Goal: Transaction & Acquisition: Purchase product/service

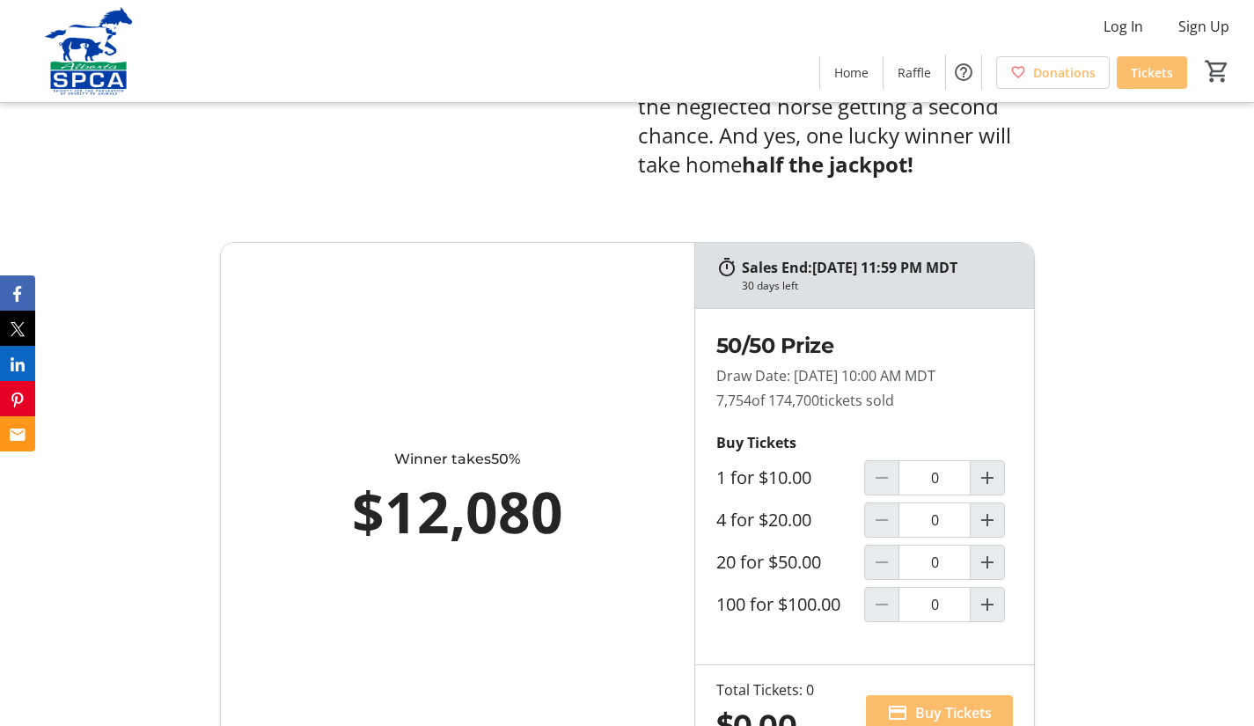
scroll to position [999, 0]
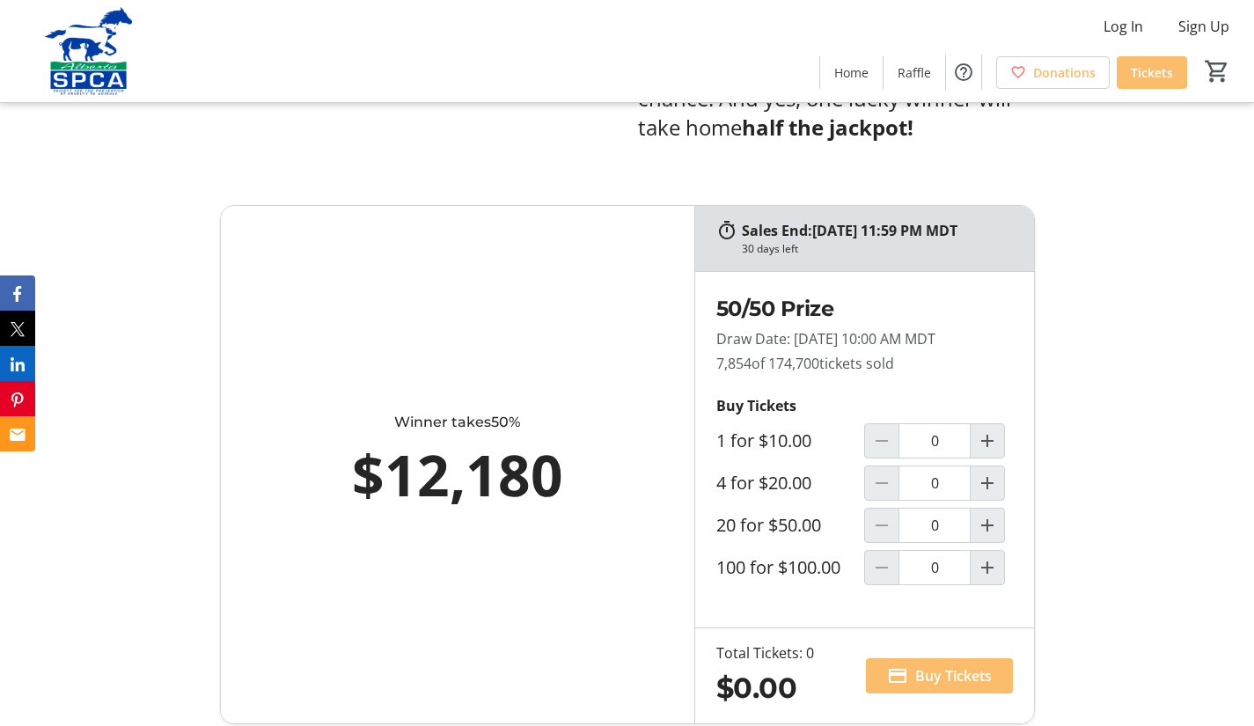
click at [813, 515] on label "20 for $50.00" at bounding box center [768, 525] width 105 height 21
click at [898, 513] on input "0" at bounding box center [934, 525] width 72 height 35
click at [966, 518] on input "0" at bounding box center [934, 525] width 72 height 35
click at [991, 517] on mat-icon "Increment by one" at bounding box center [987, 525] width 21 height 21
type input "1"
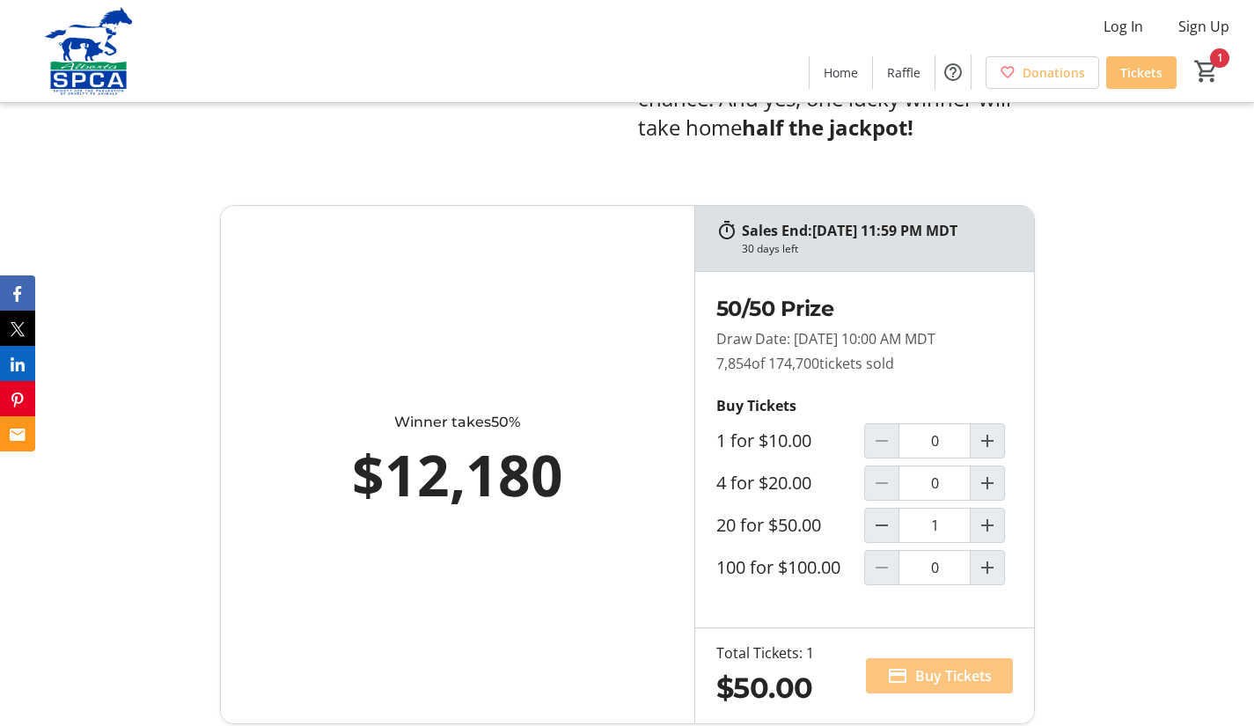
click at [925, 665] on span "Buy Tickets" at bounding box center [953, 675] width 77 height 21
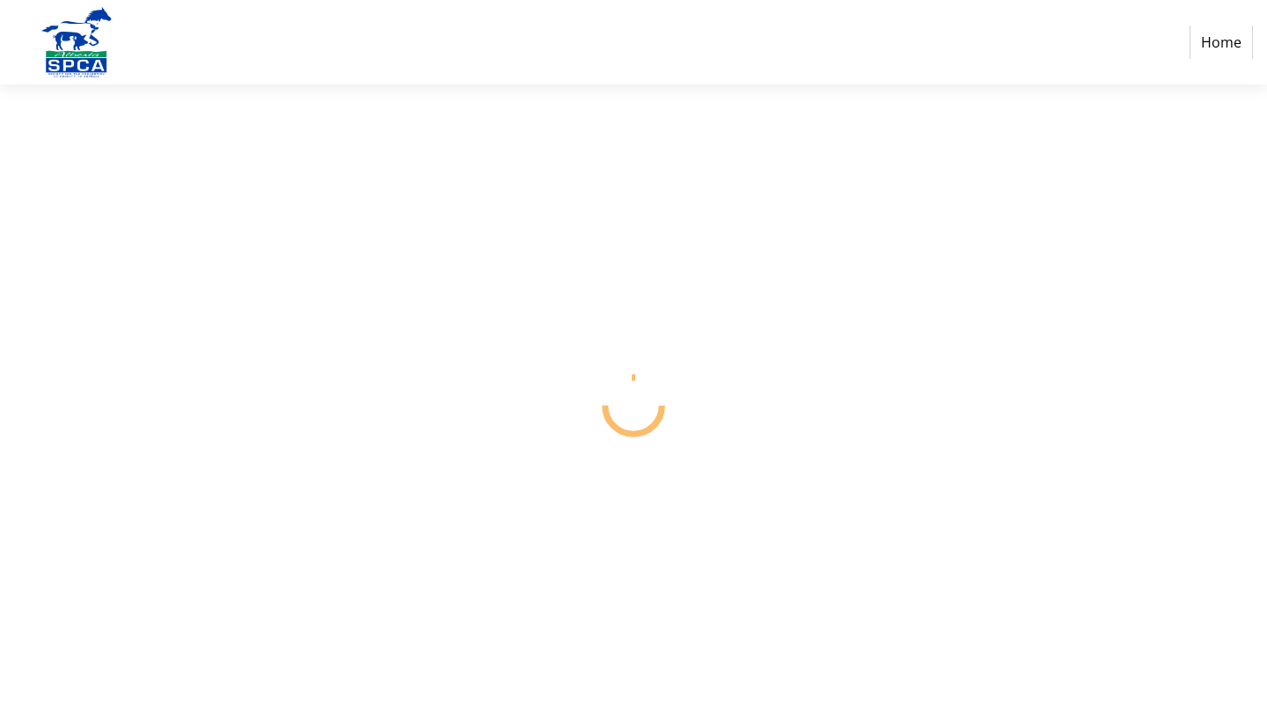
select select "CA"
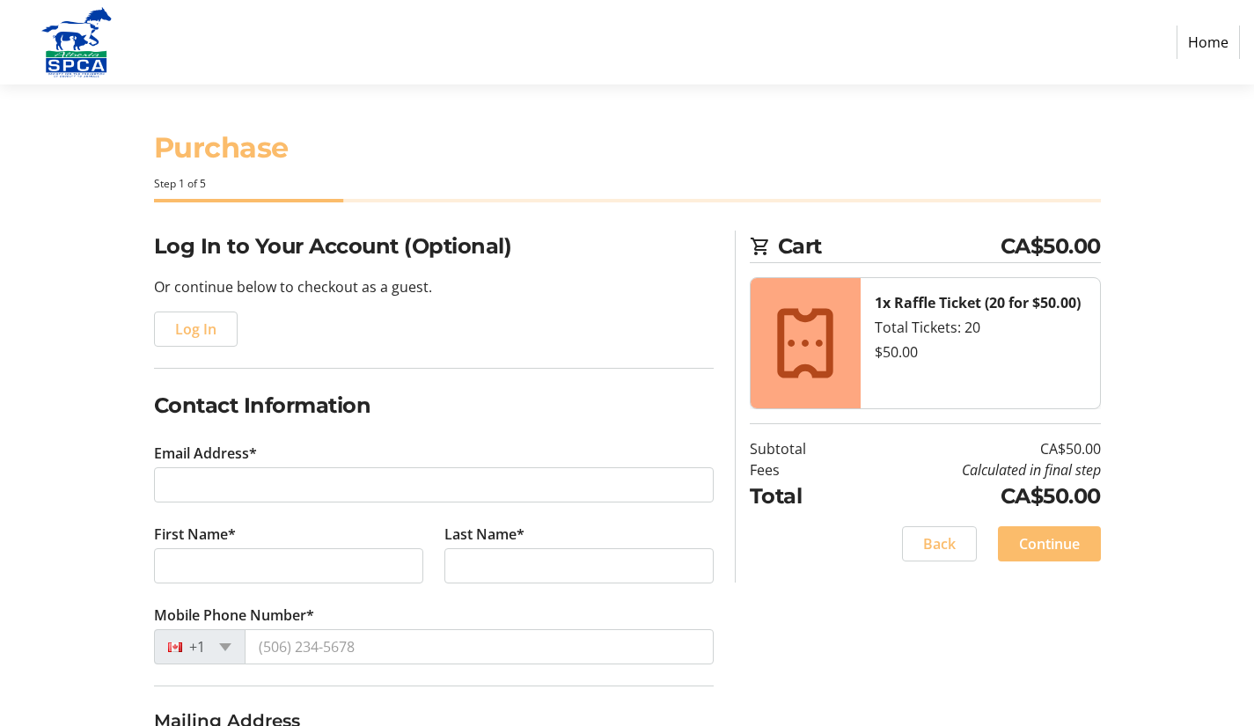
click at [925, 664] on div "Log In to Your Account (Optional) Or continue below to checkout as a guest. Log…" at bounding box center [627, 673] width 1161 height 884
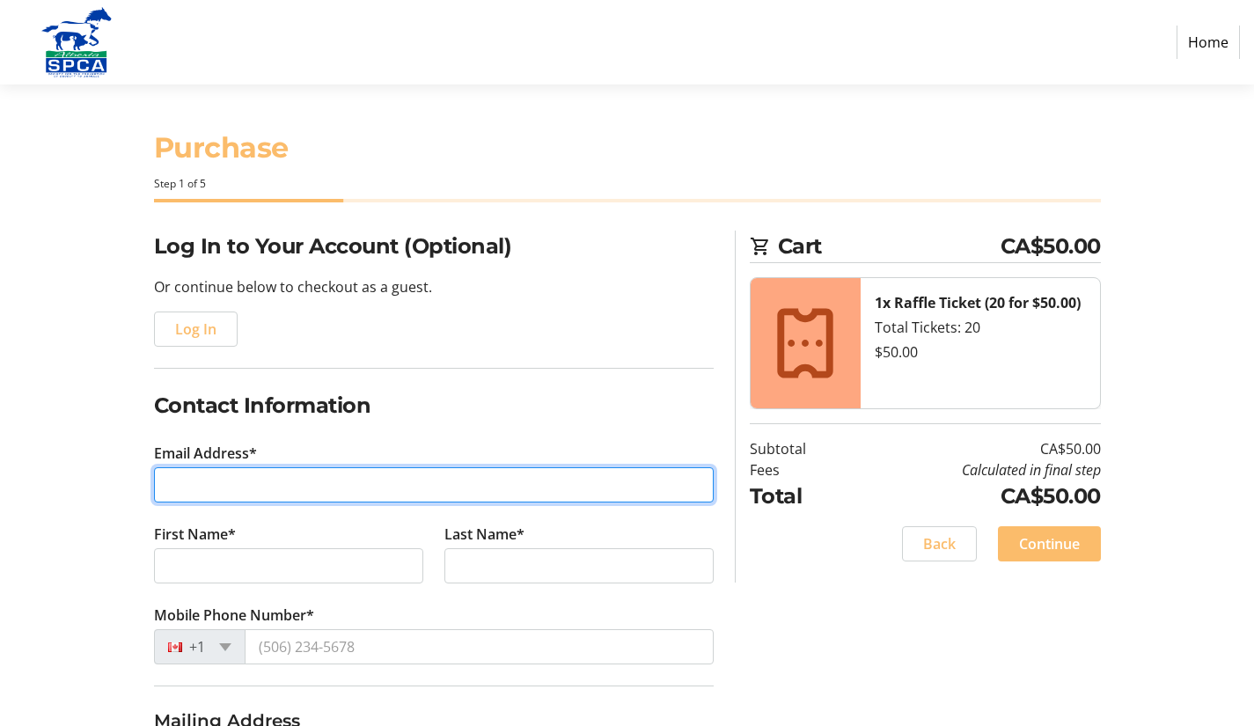
click at [205, 469] on input "Email Address*" at bounding box center [434, 484] width 560 height 35
type input "[EMAIL_ADDRESS][DOMAIN_NAME]"
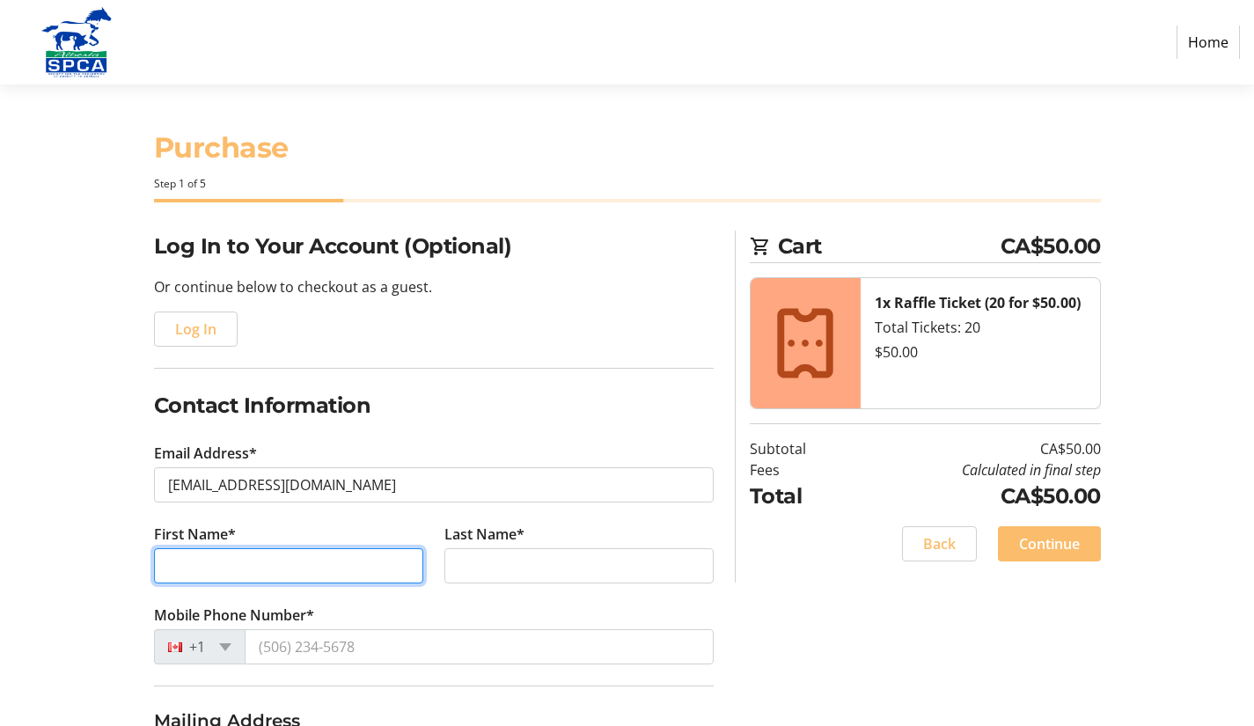
click at [302, 564] on input "First Name*" at bounding box center [288, 565] width 269 height 35
type input "Jack"
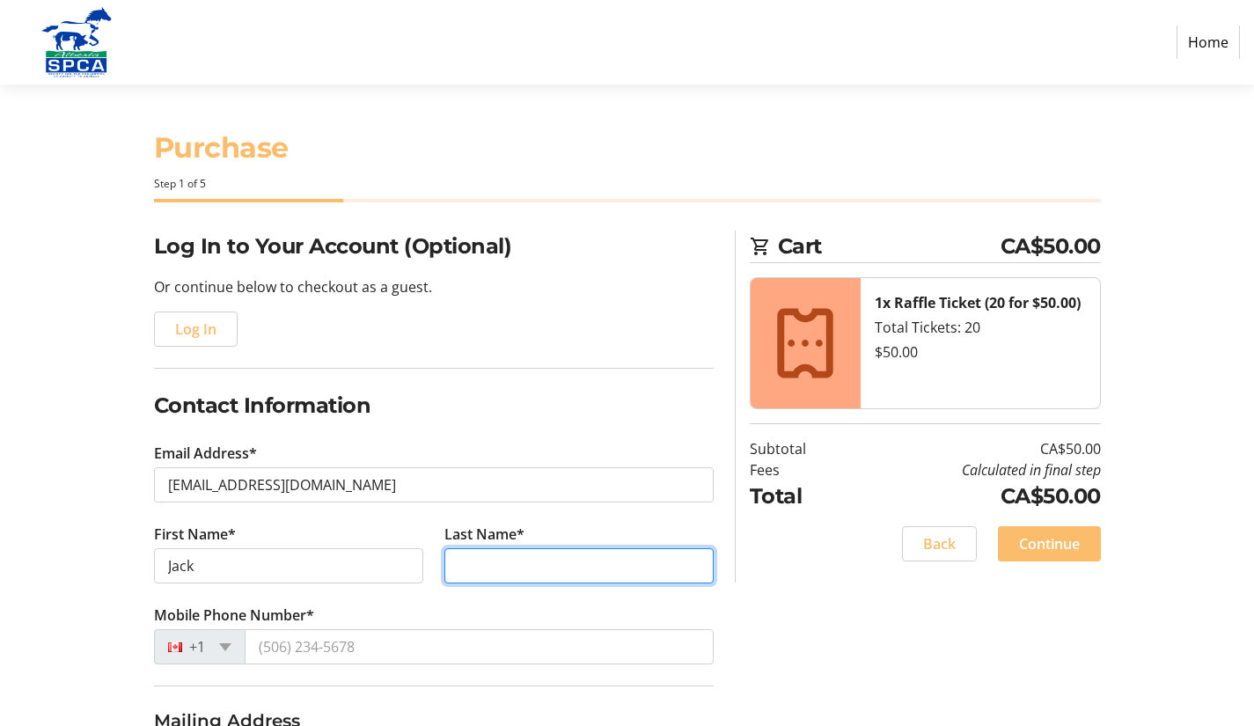
click at [482, 572] on input "Last Name*" at bounding box center [578, 565] width 269 height 35
type input "Padavell"
click at [227, 650] on div "+1" at bounding box center [200, 646] width 92 height 35
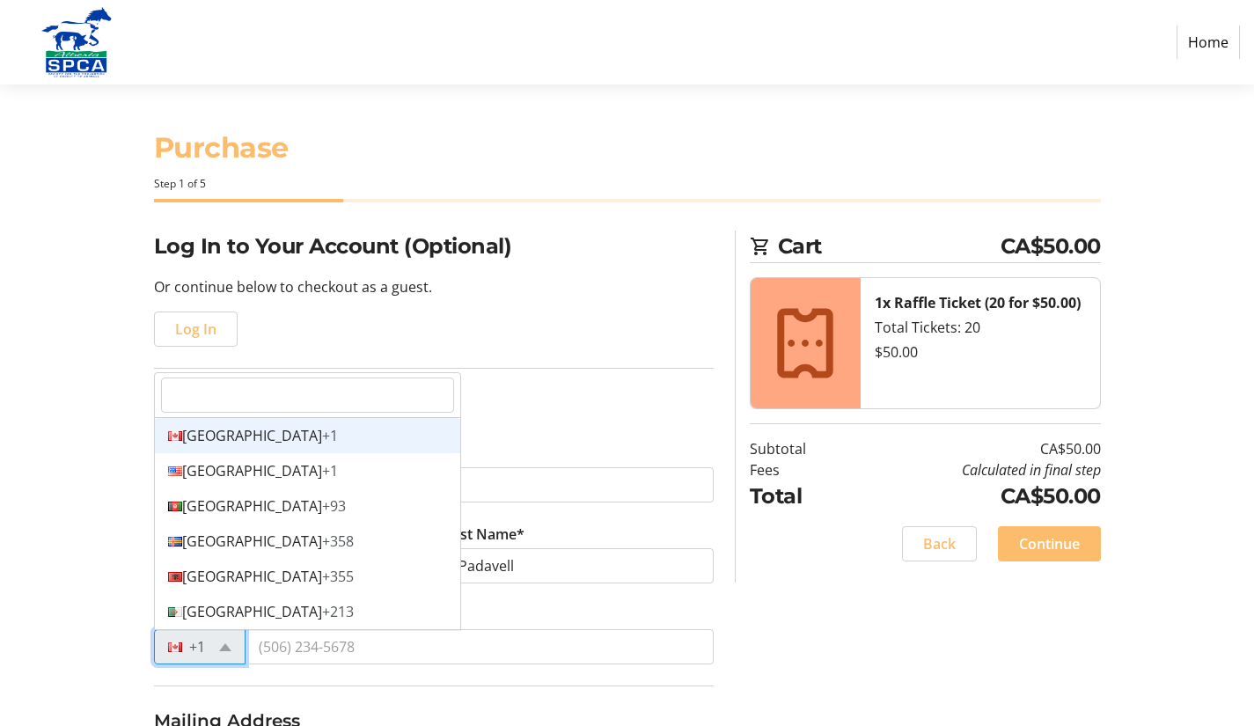
click at [322, 431] on span "+1" at bounding box center [330, 435] width 16 height 19
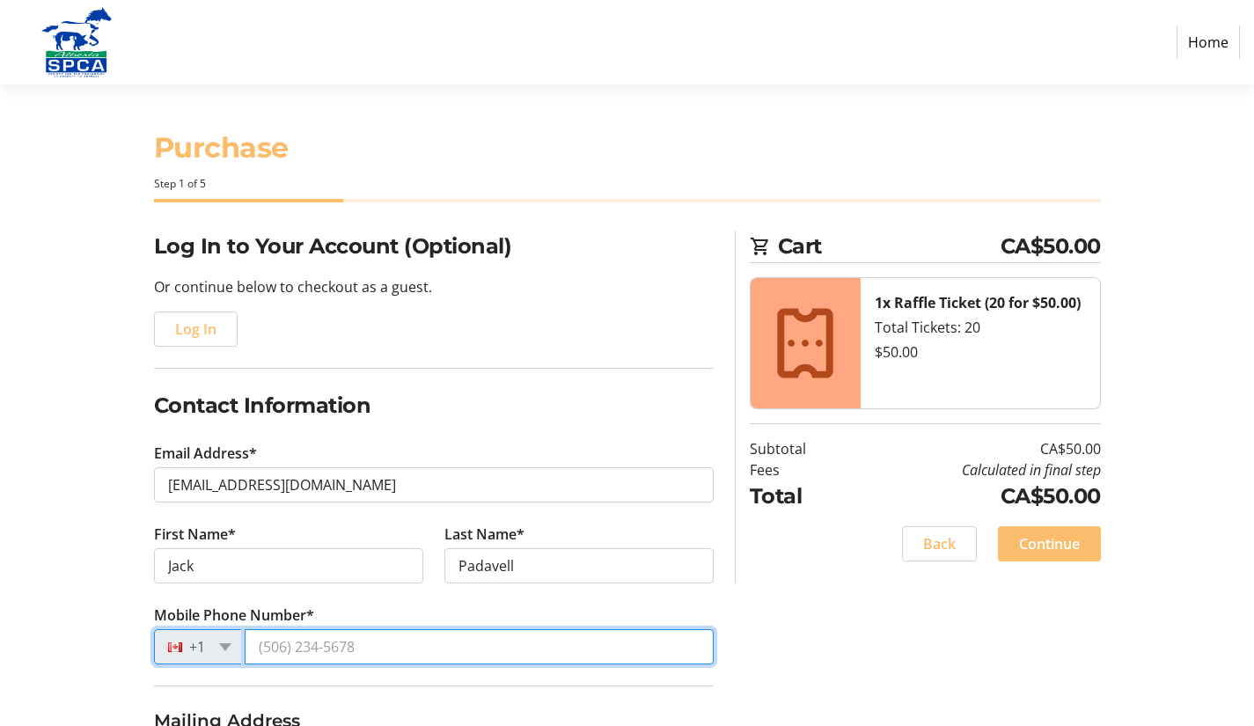
click at [342, 647] on input "Mobile Phone Number*" at bounding box center [479, 646] width 469 height 35
type input "1 (780) 91"
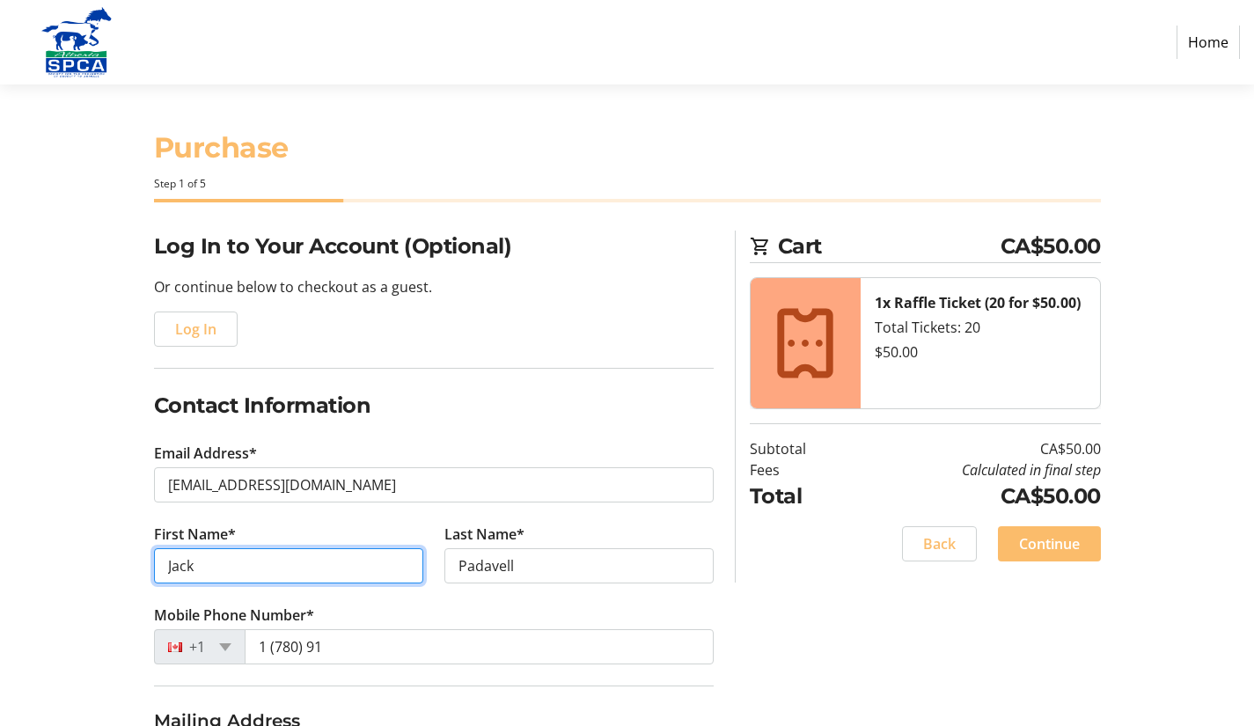
click at [321, 573] on input "Jack" at bounding box center [288, 565] width 269 height 35
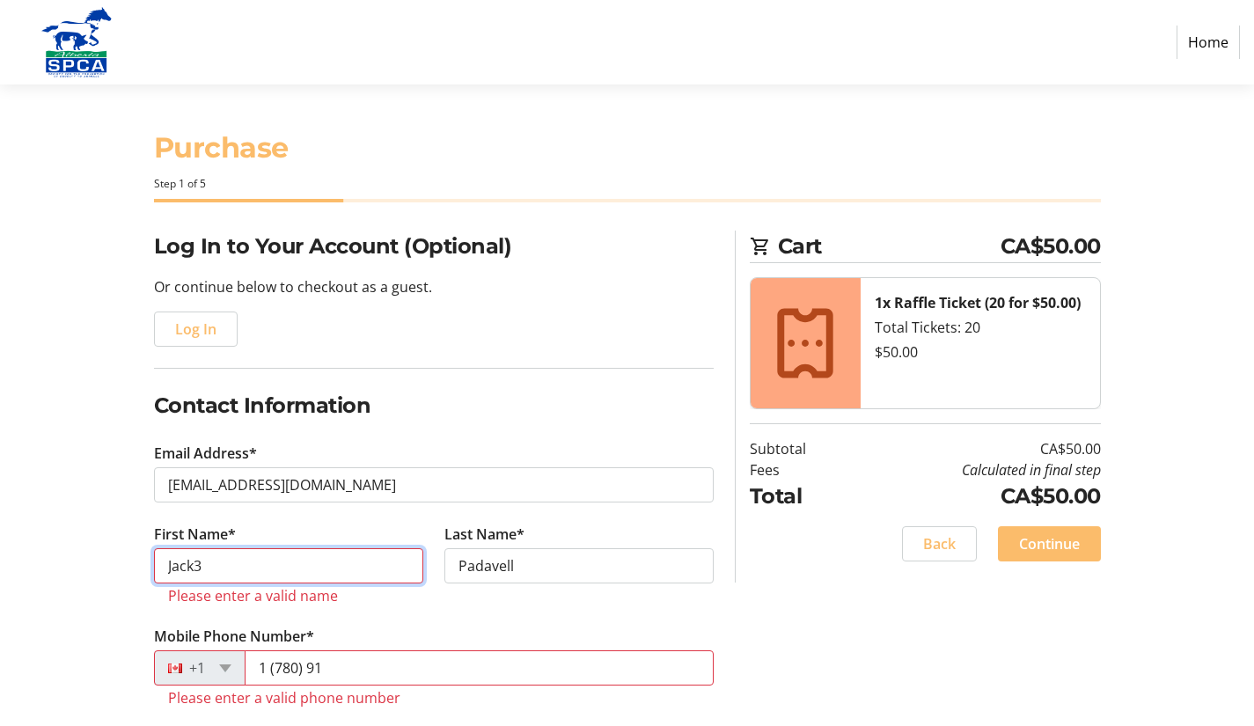
type input "Jack"
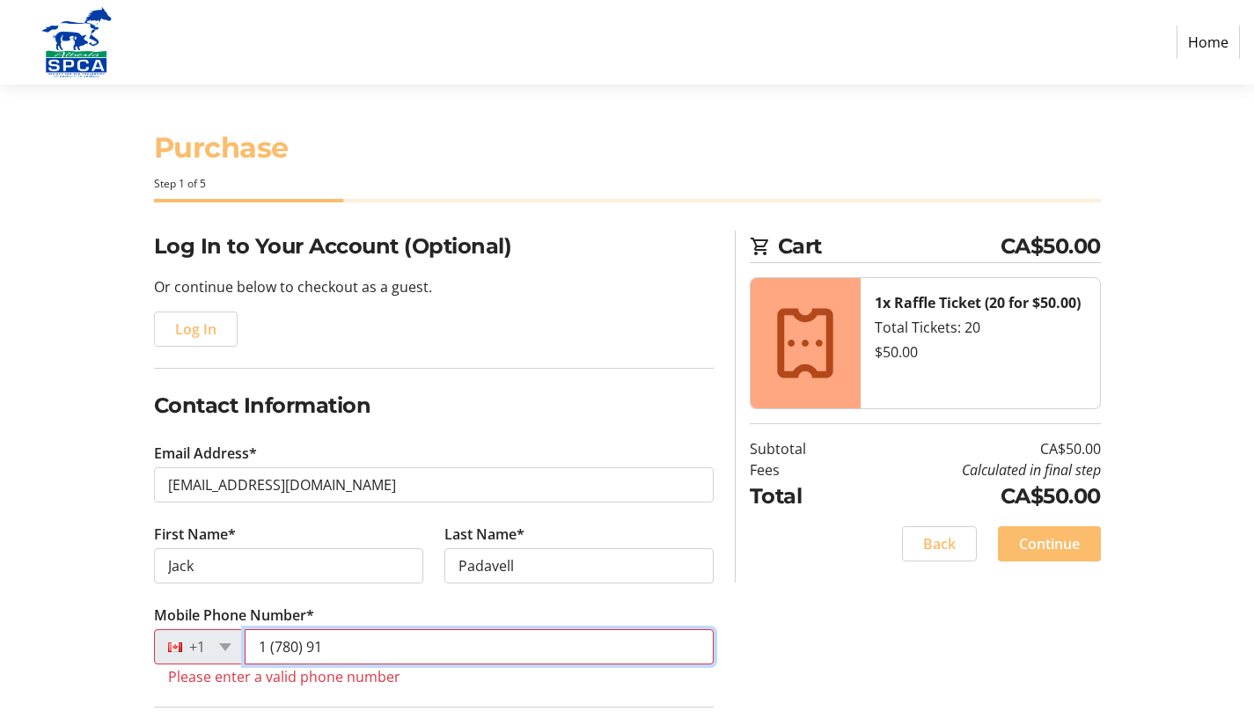
click at [372, 643] on input "1 (780) 91" at bounding box center [479, 646] width 469 height 35
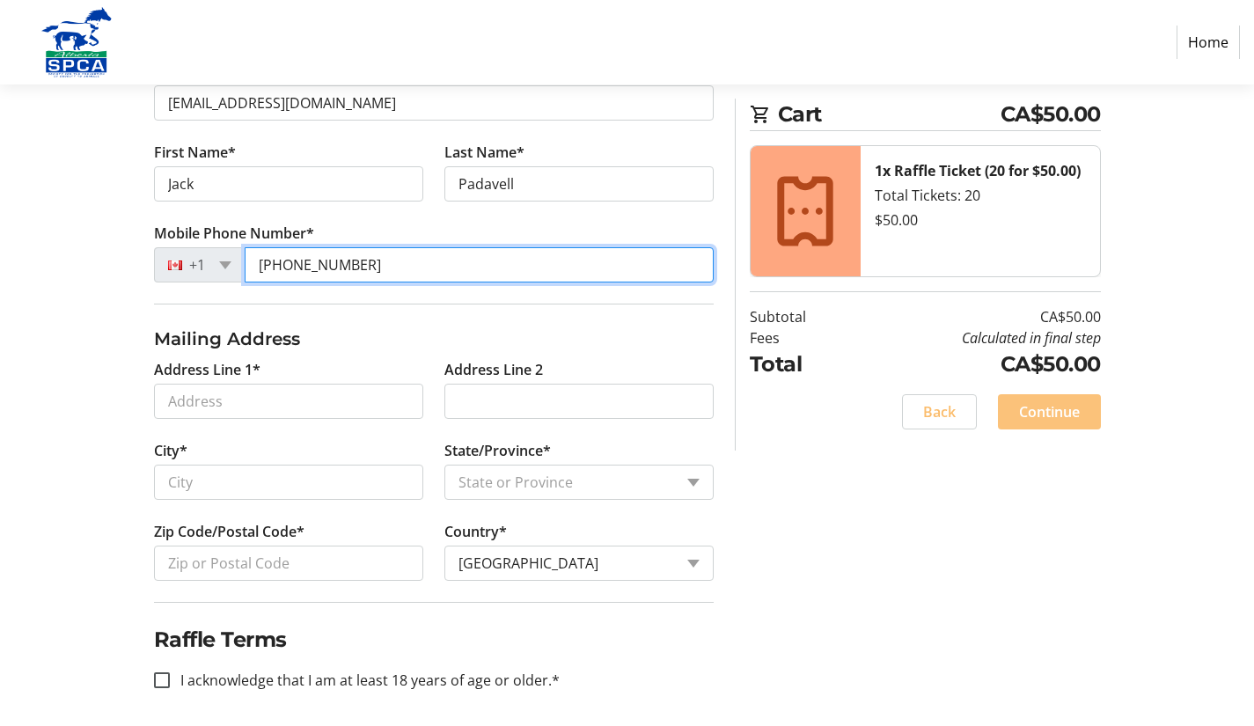
scroll to position [389, 0]
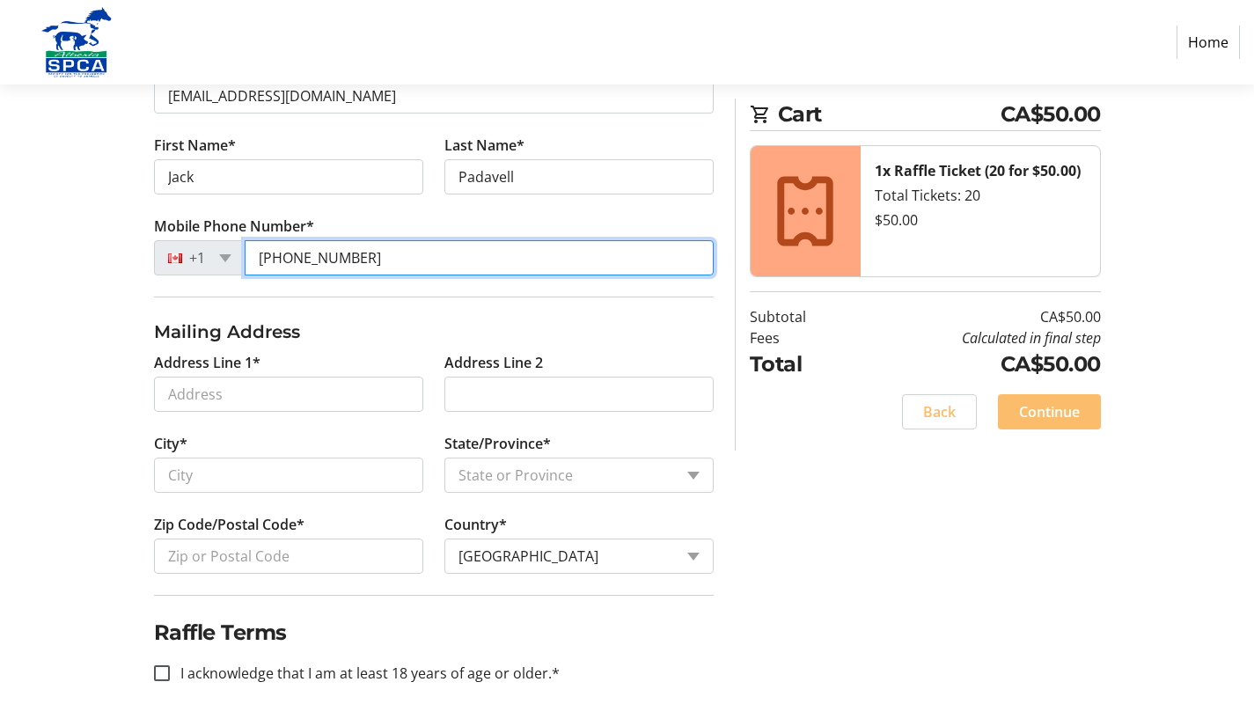
type input "[PHONE_NUMBER]"
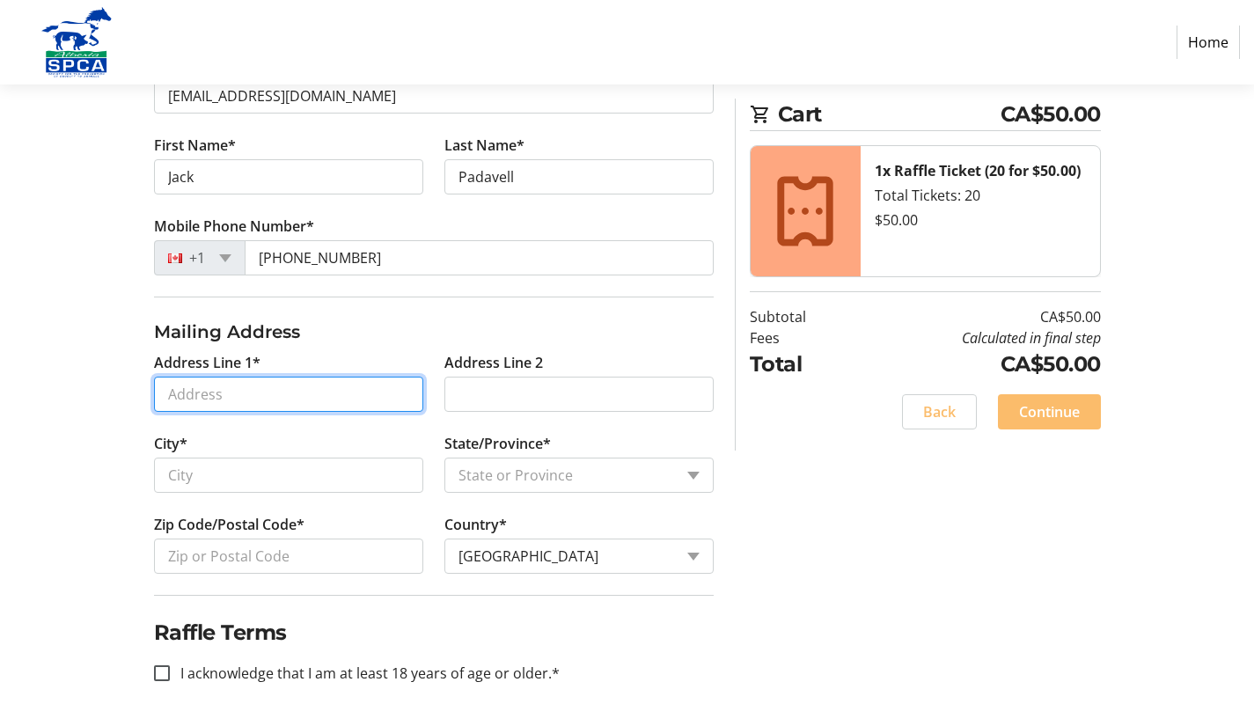
click at [252, 391] on input "Address Line 1*" at bounding box center [288, 394] width 269 height 35
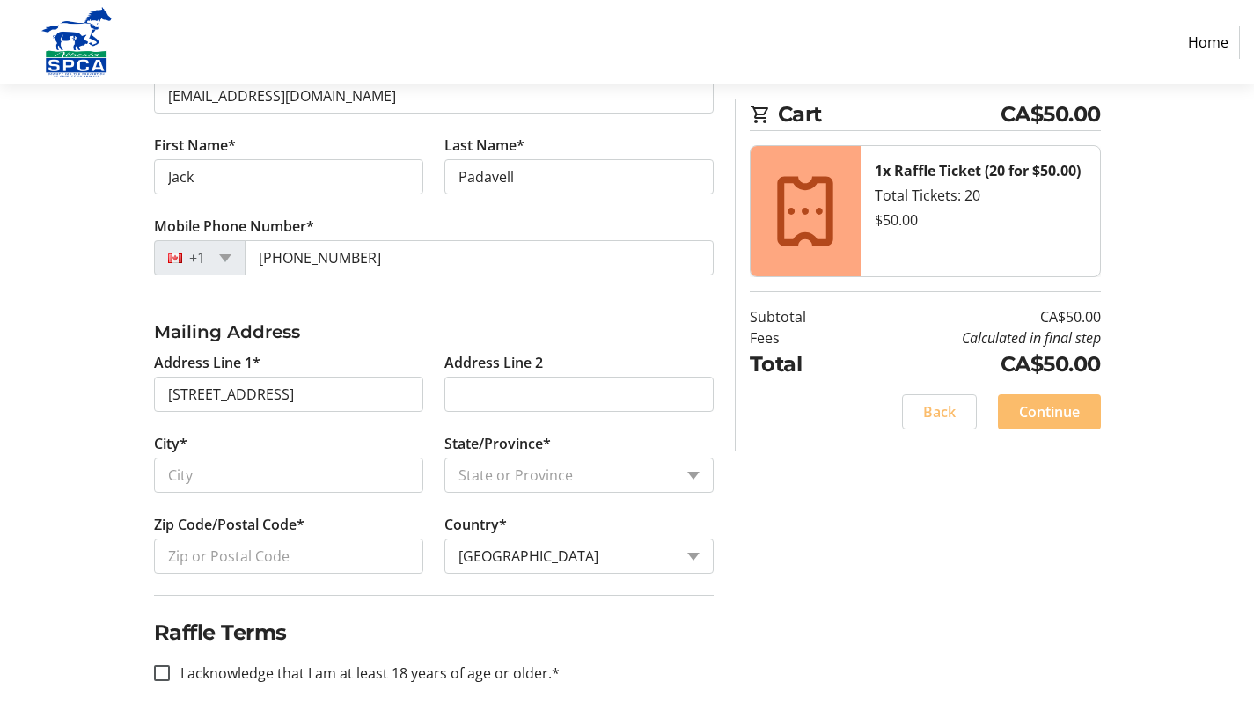
type input "[STREET_ADDRESS]"
type input "[GEOGRAPHIC_DATA]"
select select "AB"
type input "T5X 2A9"
click at [165, 664] on div at bounding box center [162, 673] width 42 height 42
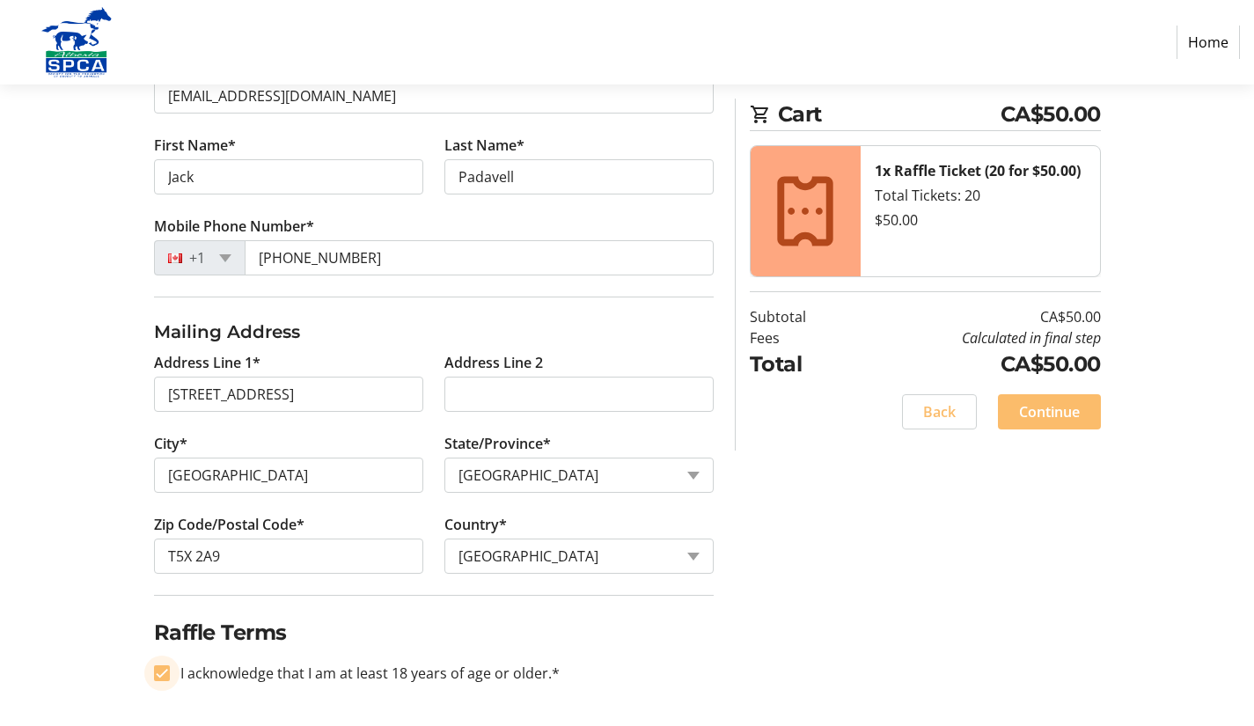
checkbox input "true"
click at [1044, 404] on span "Continue" at bounding box center [1049, 411] width 61 height 21
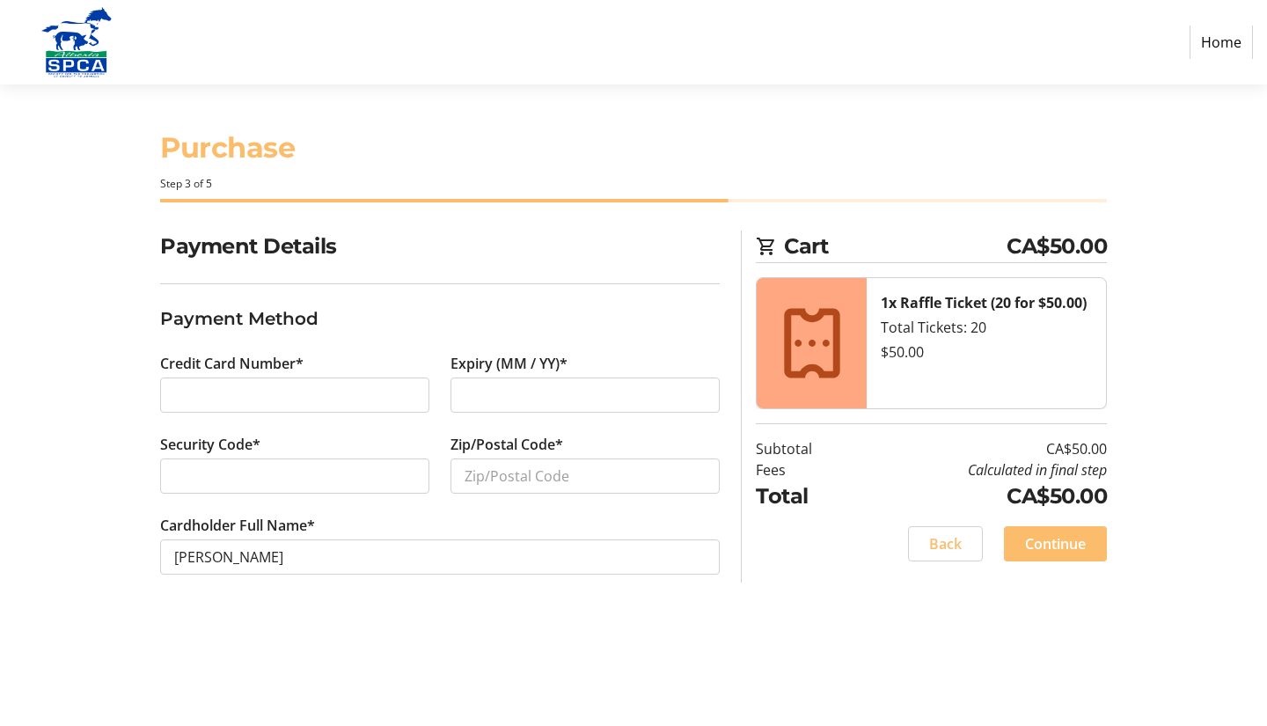
click at [263, 463] on div at bounding box center [294, 475] width 269 height 35
click at [509, 483] on input "Zip/Postal Code*" at bounding box center [584, 475] width 269 height 35
type input "T5X 2A9"
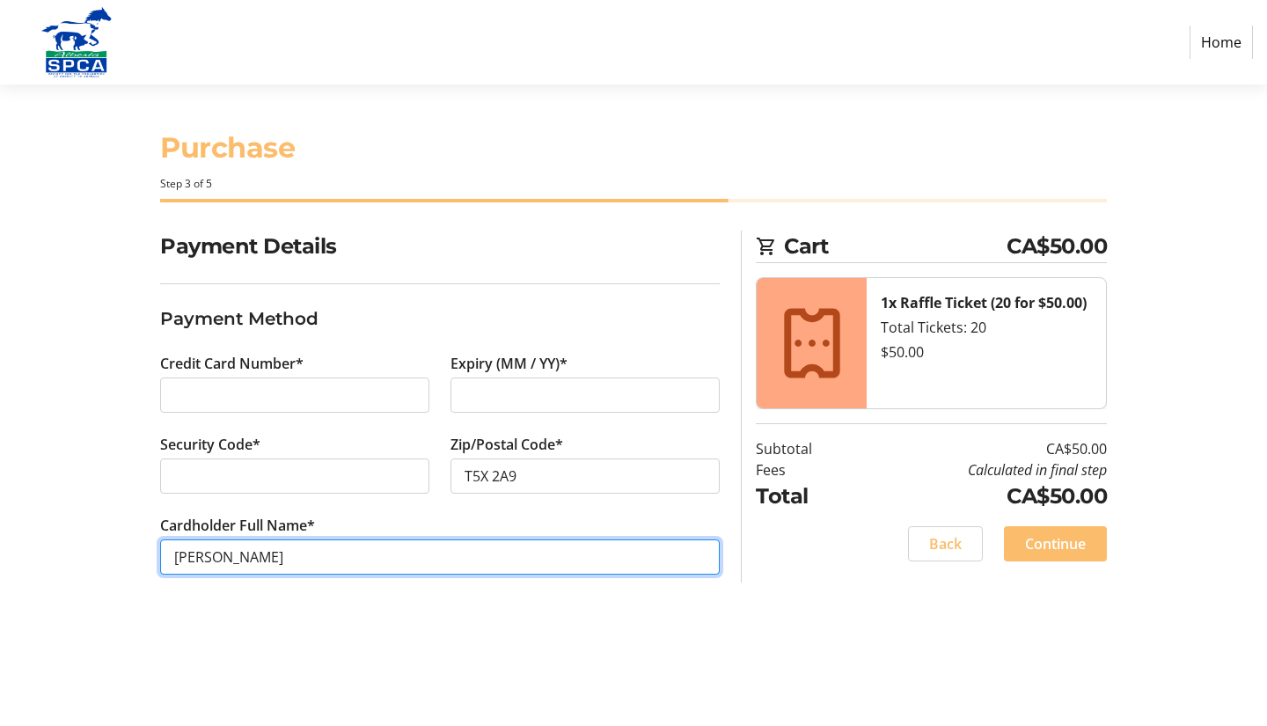
click at [261, 558] on input "[PERSON_NAME]" at bounding box center [440, 556] width 560 height 35
type input "[PERSON_NAME]"
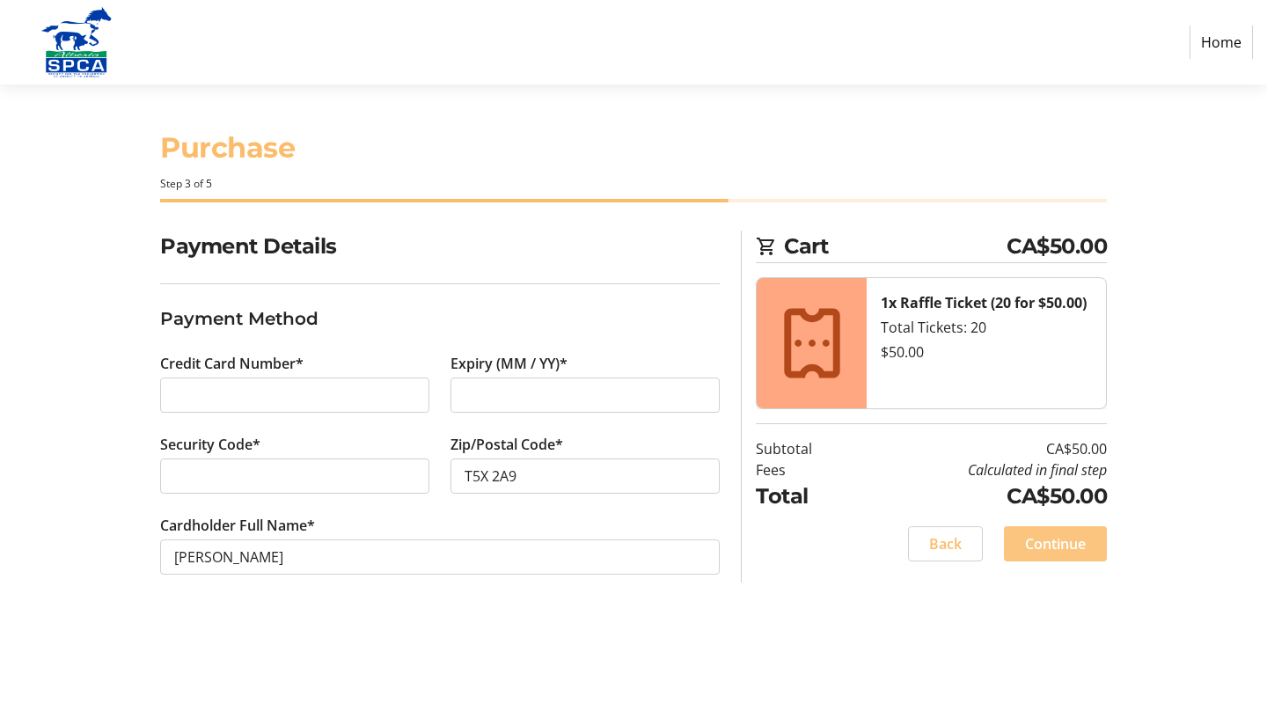
click at [1052, 539] on span "Continue" at bounding box center [1055, 543] width 61 height 21
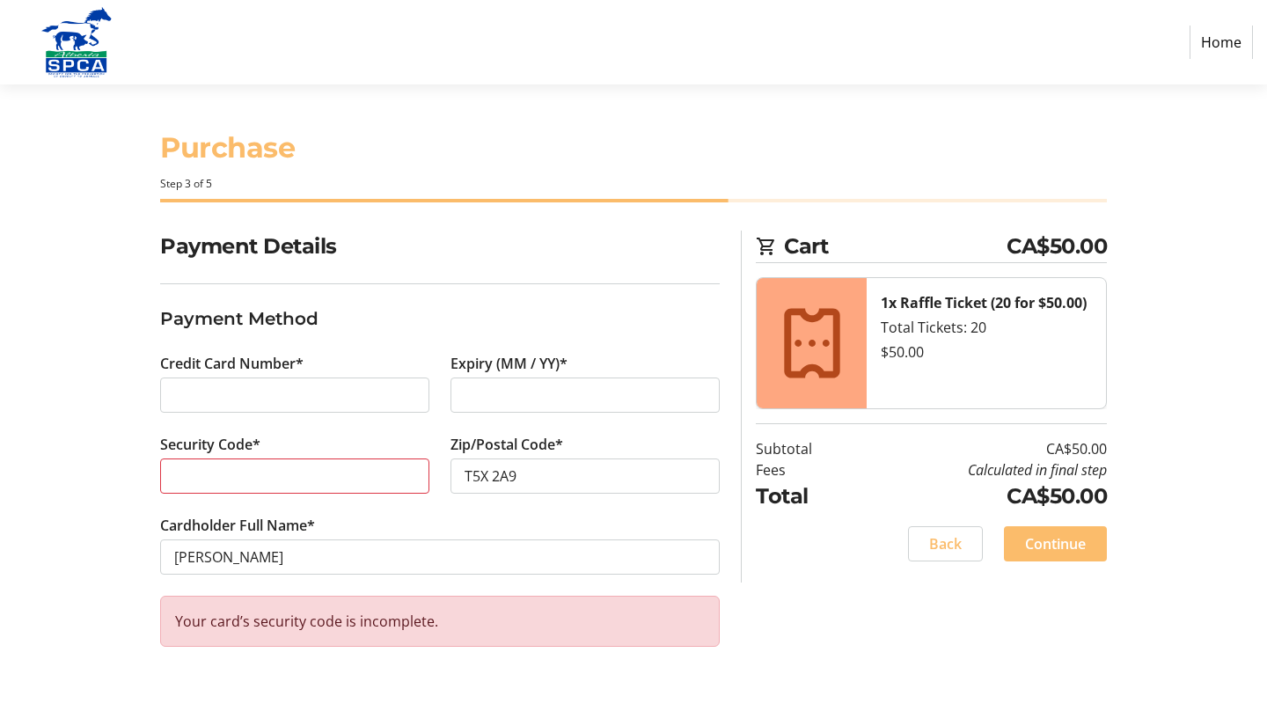
click at [238, 461] on div at bounding box center [294, 475] width 269 height 35
click at [1051, 535] on span "Continue" at bounding box center [1055, 543] width 61 height 21
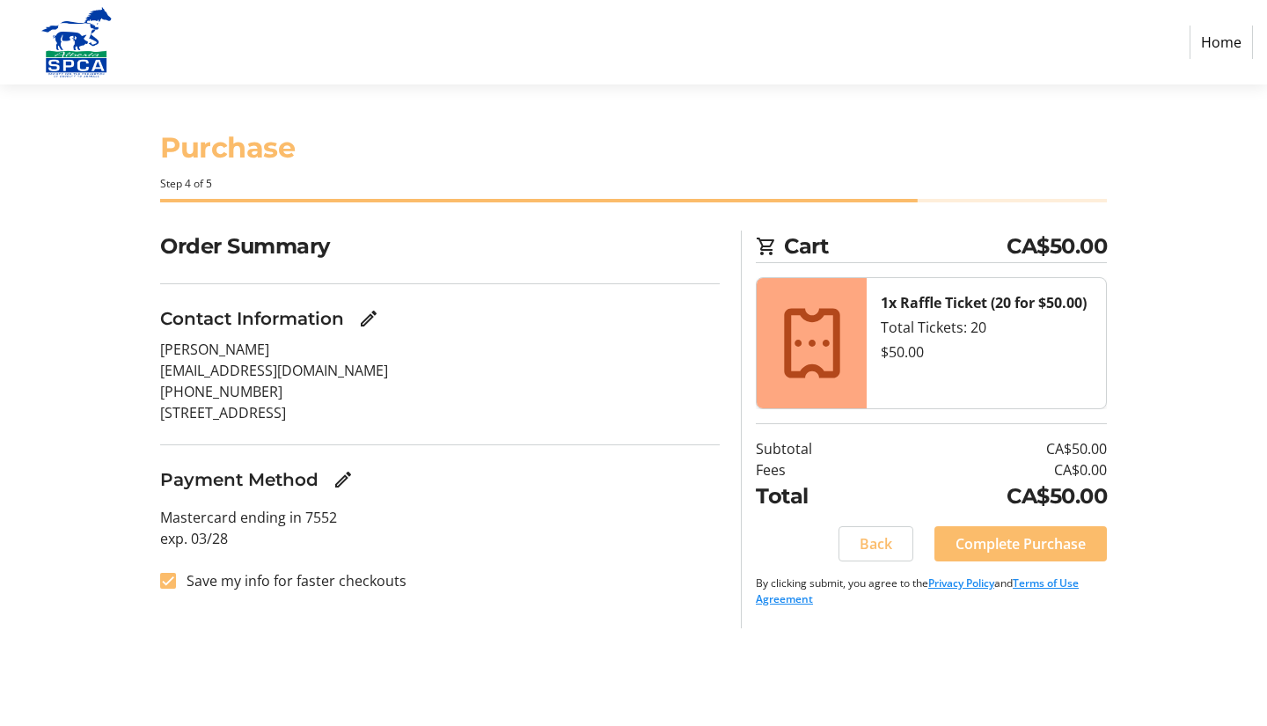
click at [1051, 535] on span "Complete Purchase" at bounding box center [1021, 543] width 130 height 21
